Goal: Information Seeking & Learning: Check status

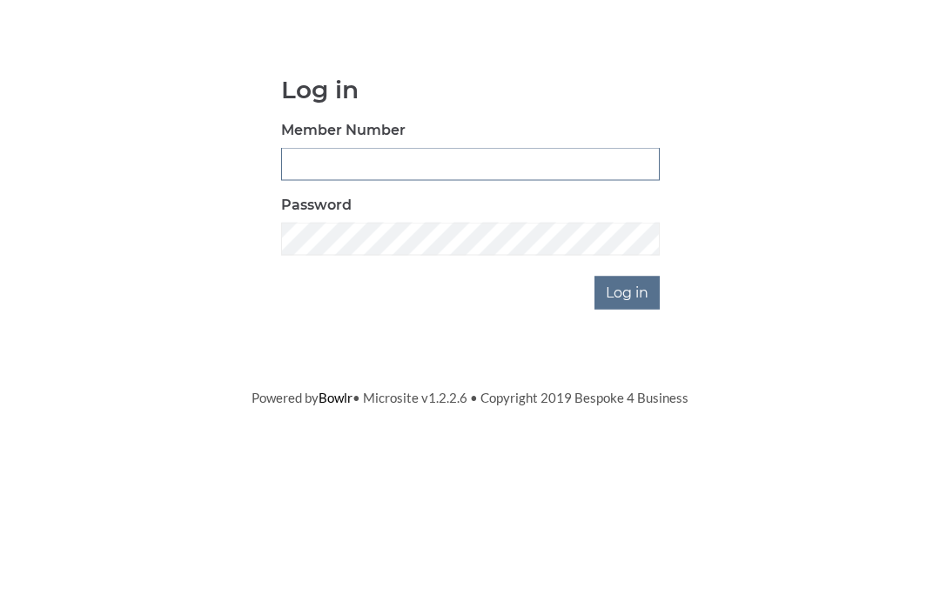
type input "3550"
click at [628, 413] on input "Log in" at bounding box center [626, 429] width 65 height 33
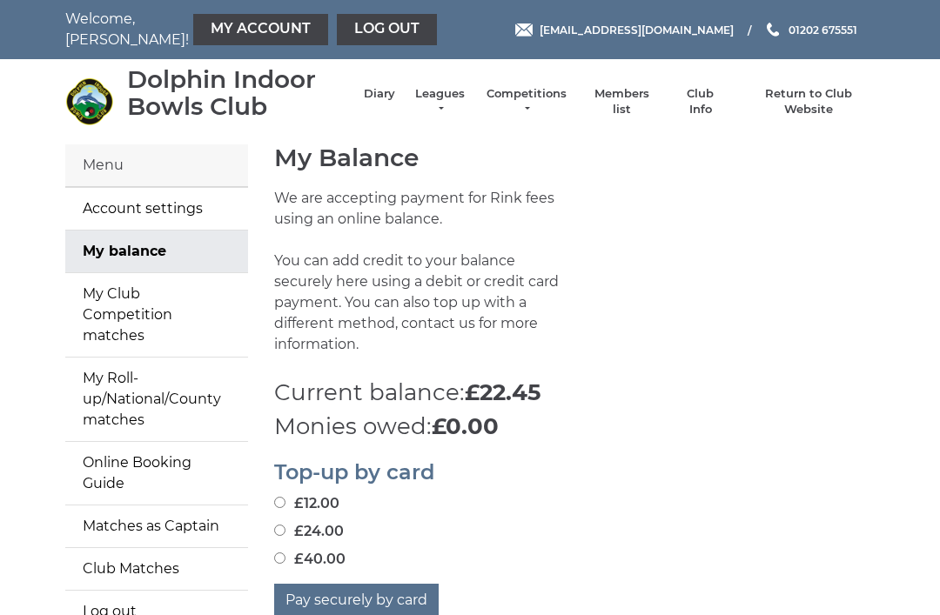
click at [198, 26] on link "My Account" at bounding box center [260, 29] width 135 height 31
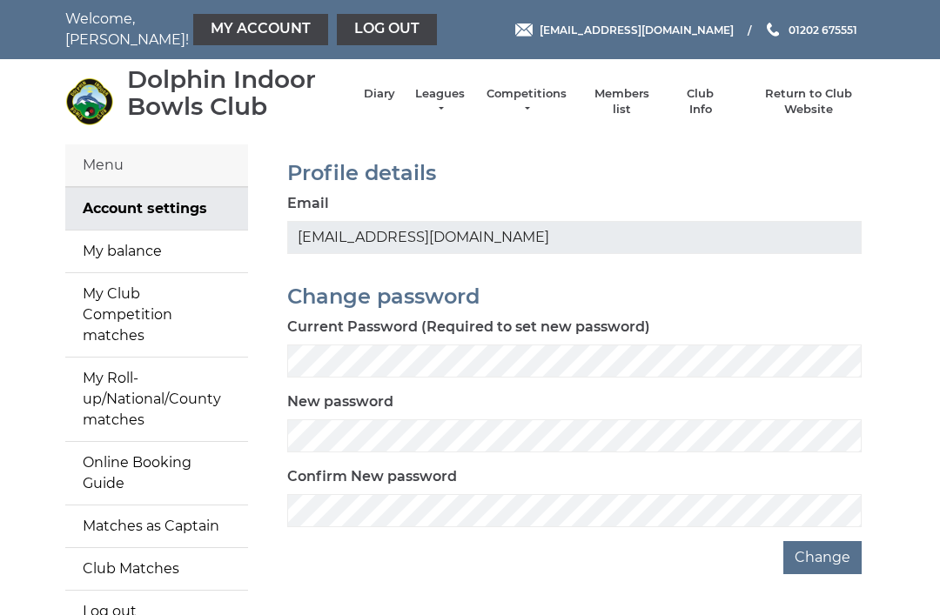
click at [218, 29] on link "My Account" at bounding box center [260, 29] width 135 height 31
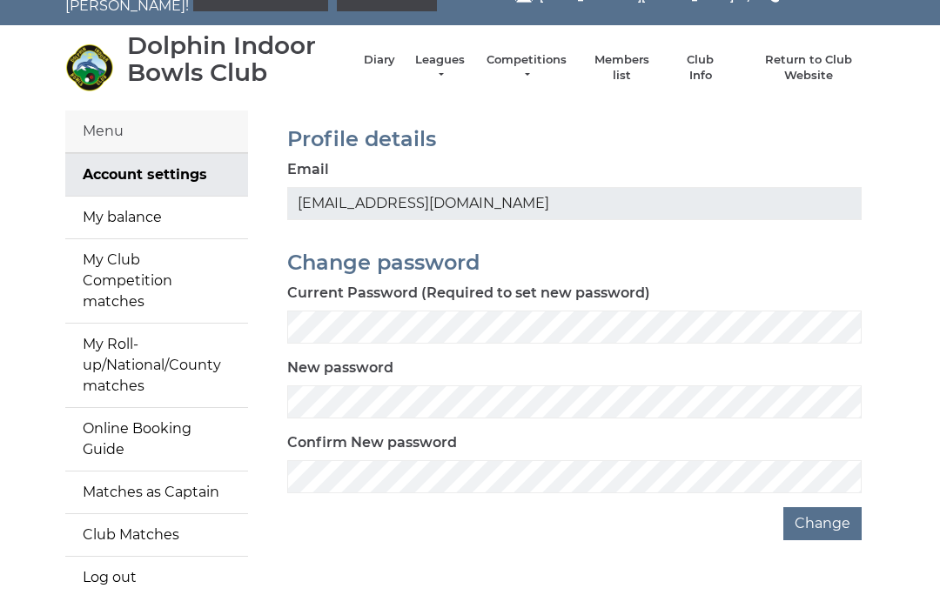
scroll to position [37, 0]
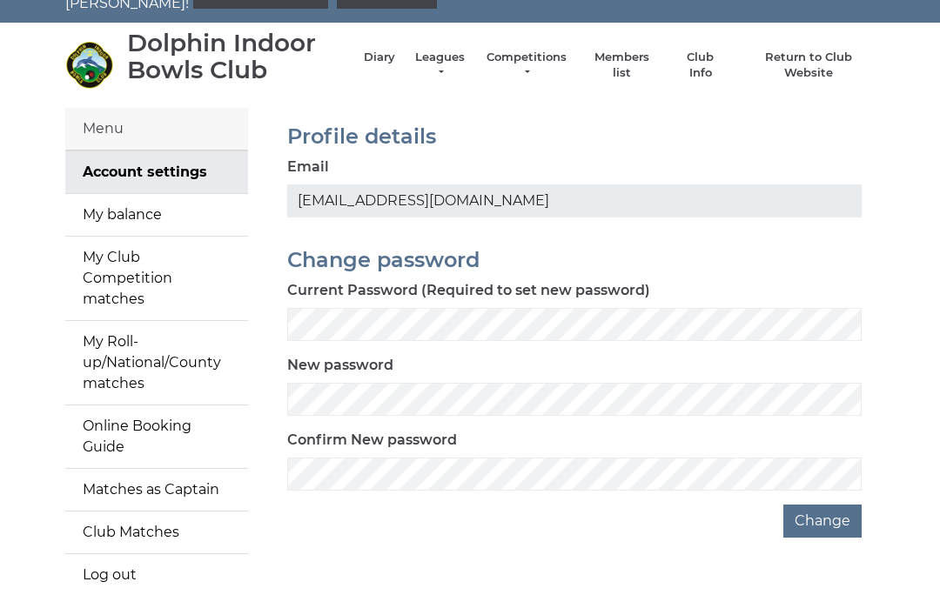
click at [116, 224] on link "My balance" at bounding box center [156, 215] width 183 height 42
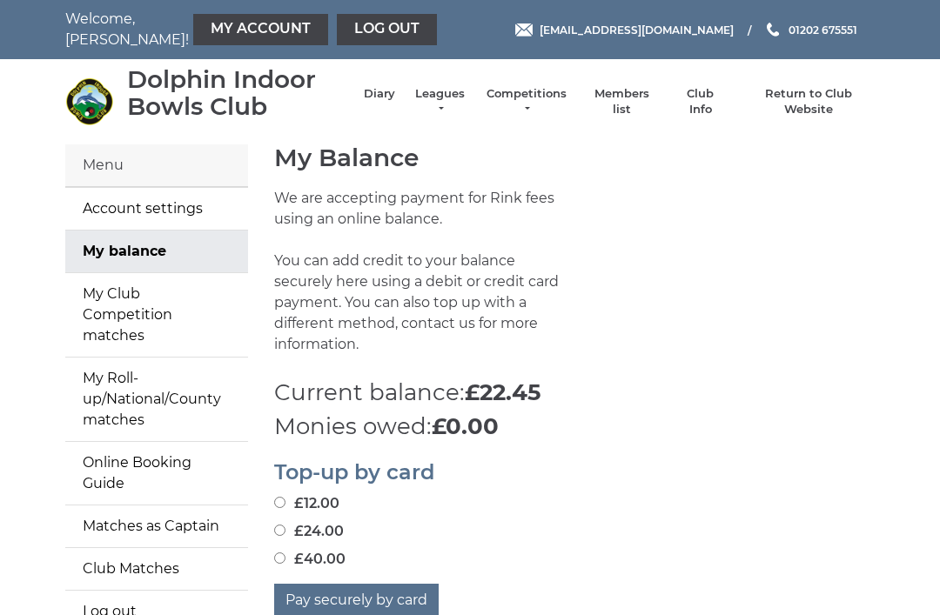
click at [447, 103] on link "Leagues" at bounding box center [440, 101] width 55 height 31
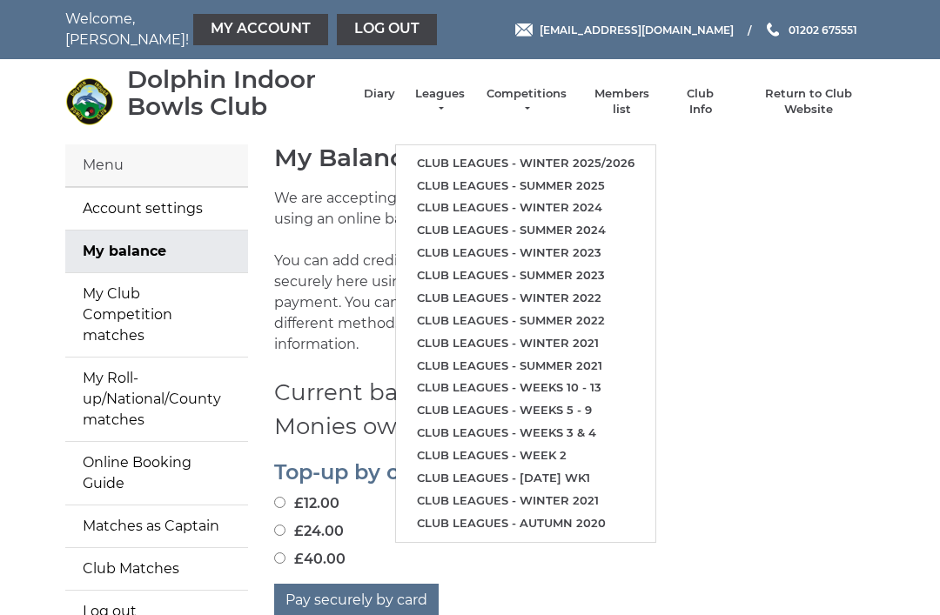
click at [574, 152] on link "Club leagues - Winter 2025/2026" at bounding box center [525, 163] width 259 height 23
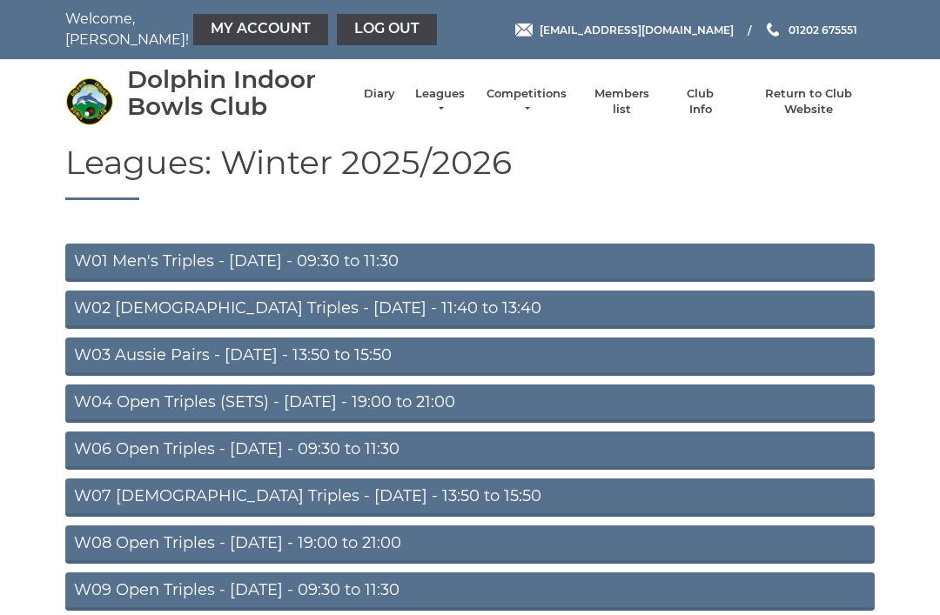
click at [416, 493] on link "W07 [DEMOGRAPHIC_DATA] Triples - [DATE] - 13:50 to 15:50" at bounding box center [469, 498] width 809 height 38
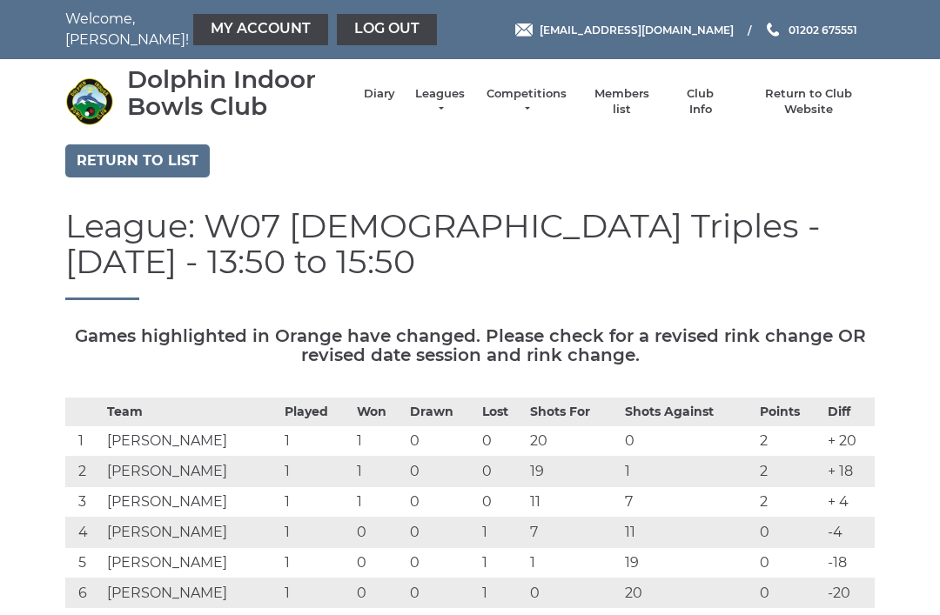
click at [370, 35] on link "Log out" at bounding box center [387, 29] width 100 height 31
